Goal: Task Accomplishment & Management: Manage account settings

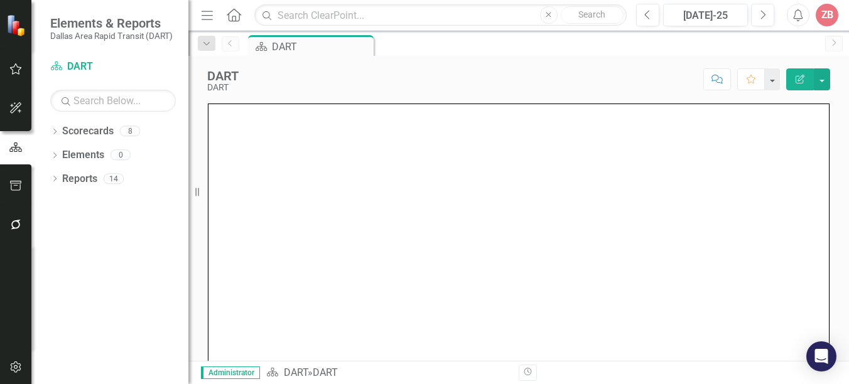
click at [826, 11] on div "ZB" at bounding box center [826, 15] width 23 height 23
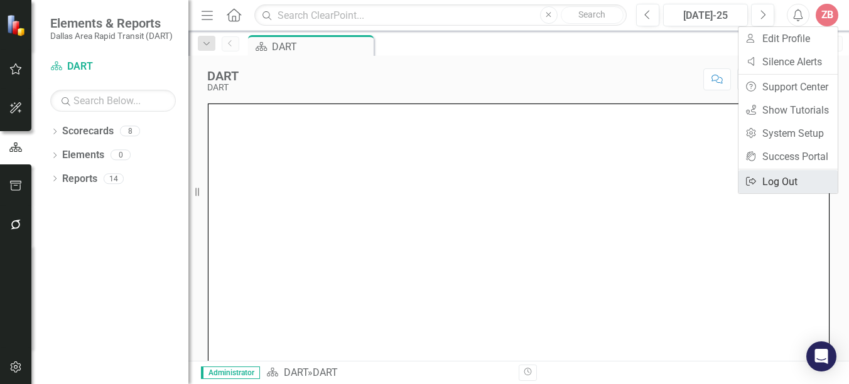
click at [787, 180] on link "Logout Log Out" at bounding box center [787, 181] width 99 height 23
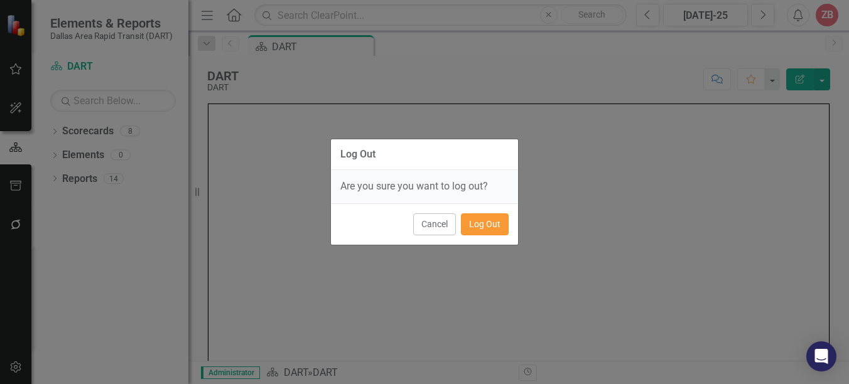
click at [484, 220] on button "Log Out" at bounding box center [485, 224] width 48 height 22
